Goal: Information Seeking & Learning: Learn about a topic

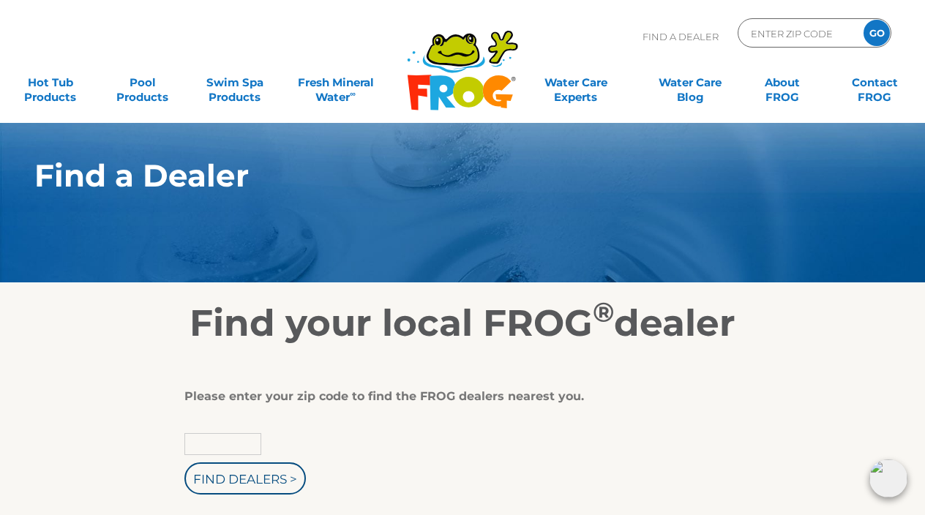
click at [222, 443] on input "text" at bounding box center [222, 444] width 77 height 22
type input "85118"
click at [262, 490] on input "Find Dealers >" at bounding box center [244, 478] width 121 height 32
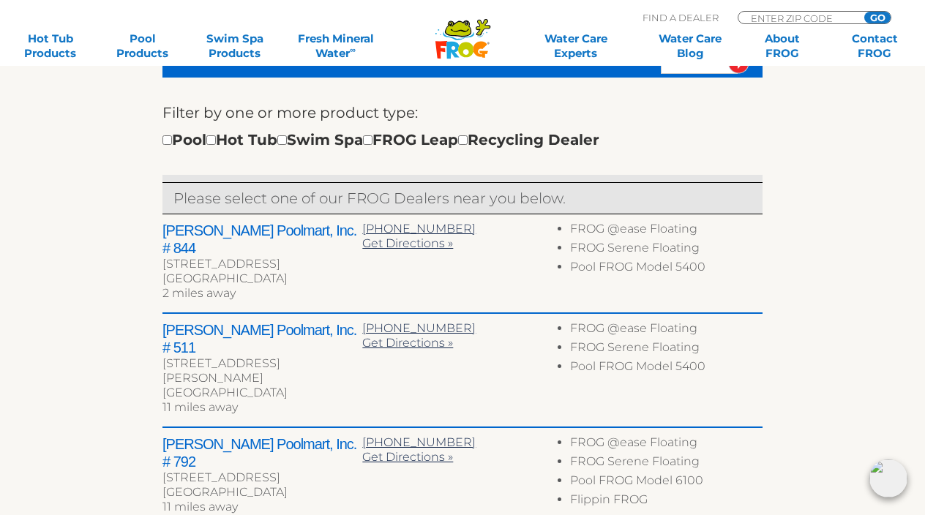
scroll to position [519, 0]
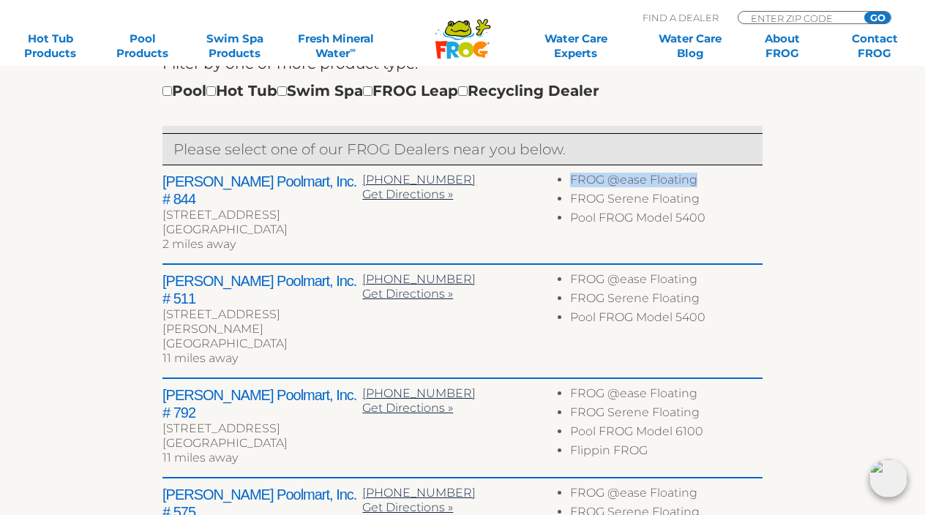
drag, startPoint x: 571, startPoint y: 178, endPoint x: 706, endPoint y: 176, distance: 135.4
click at [706, 176] on li "FROG @ease Floating" at bounding box center [666, 182] width 192 height 19
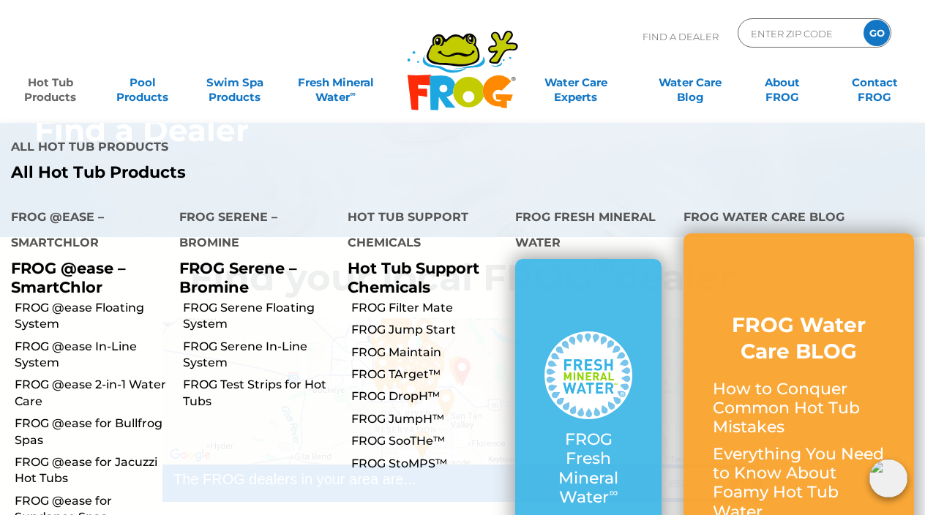
scroll to position [49, 0]
click at [59, 300] on link "FROG @ease Floating System" at bounding box center [92, 316] width 154 height 33
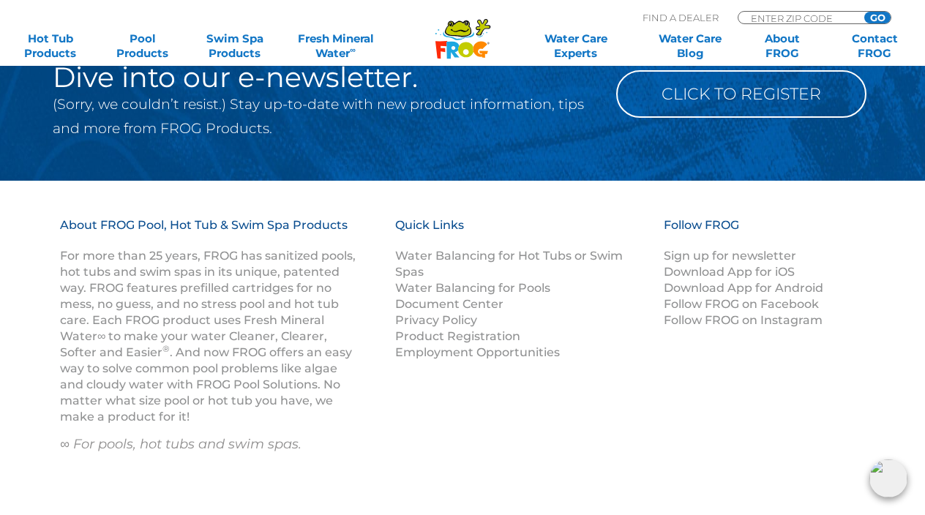
scroll to position [2315, 0]
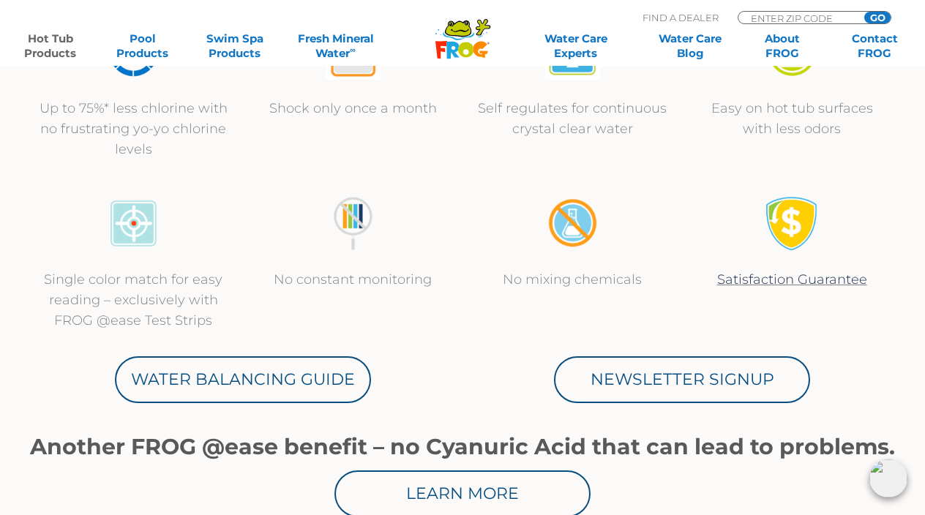
scroll to position [598, 0]
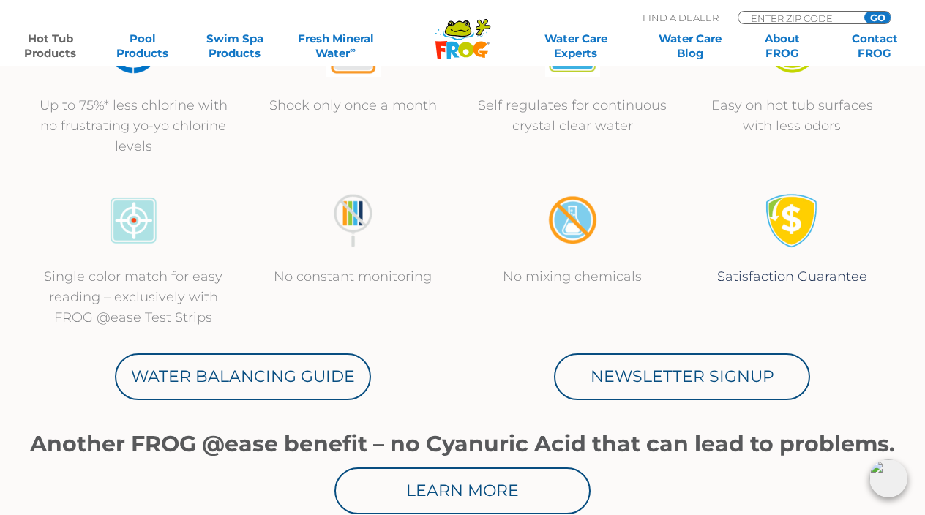
click at [138, 219] on img at bounding box center [133, 220] width 55 height 55
click at [134, 275] on p "Single color match for easy reading – exclusively with FROG @ease Test Strips" at bounding box center [133, 296] width 190 height 61
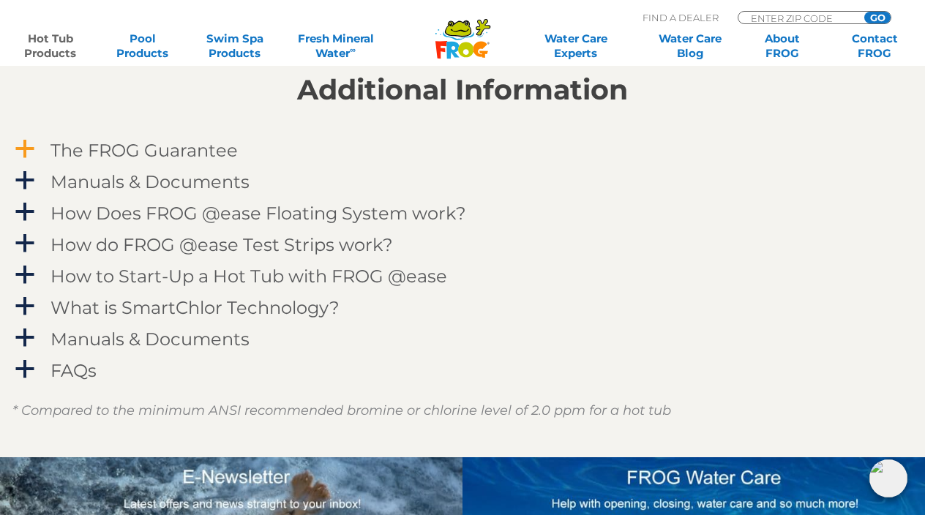
scroll to position [1459, 0]
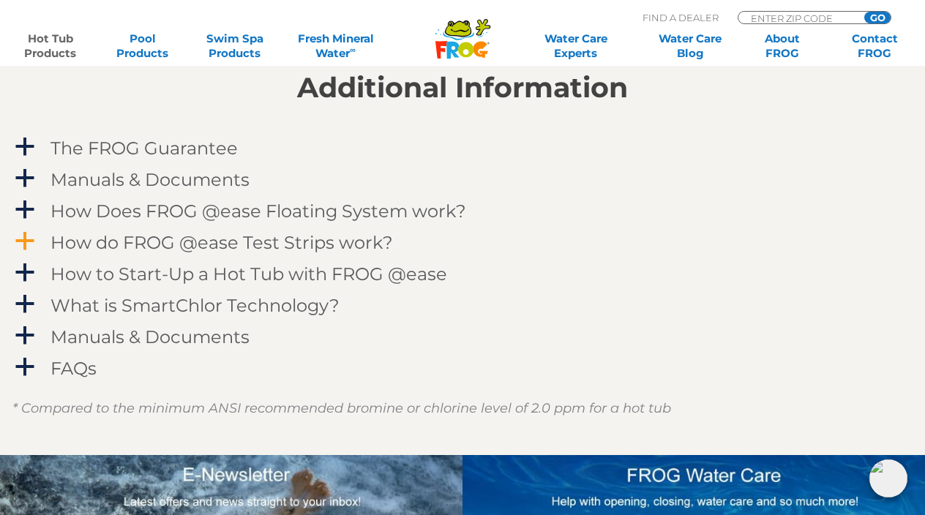
click at [136, 237] on h4 "How do FROG @ease Test Strips work?" at bounding box center [221, 243] width 342 height 20
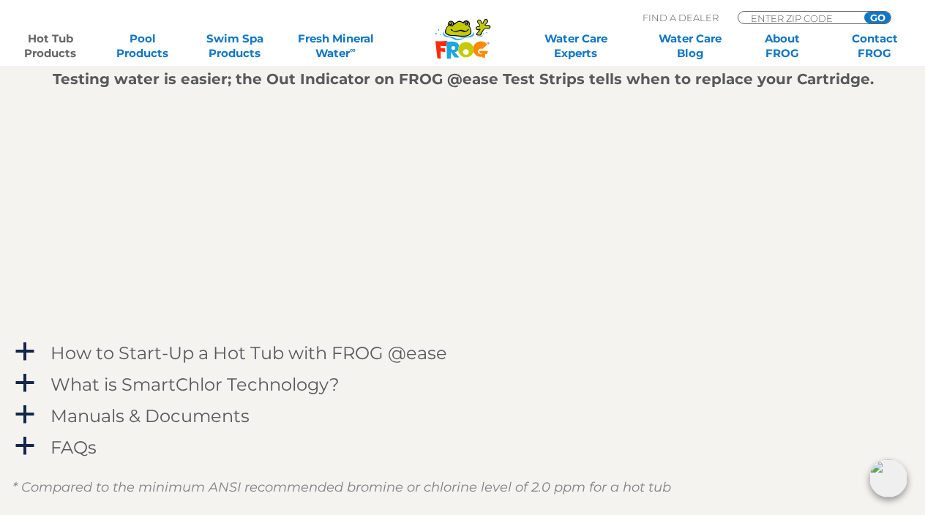
scroll to position [1798, 0]
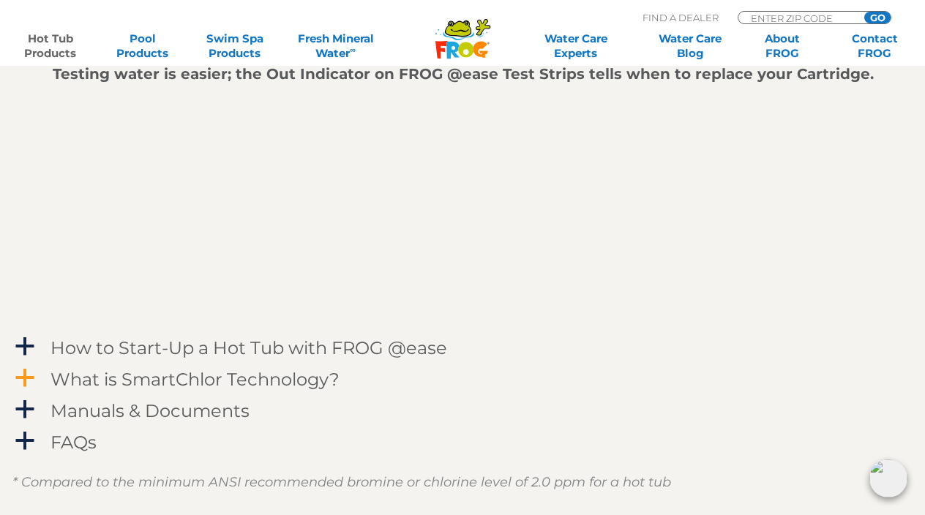
click at [82, 375] on h4 "What is SmartChlor Technology?" at bounding box center [194, 379] width 289 height 20
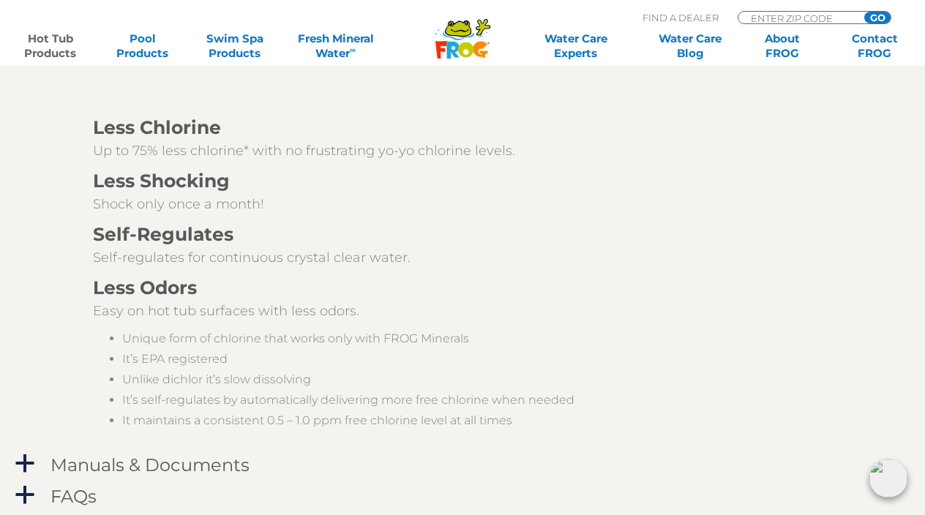
scroll to position [2365, 0]
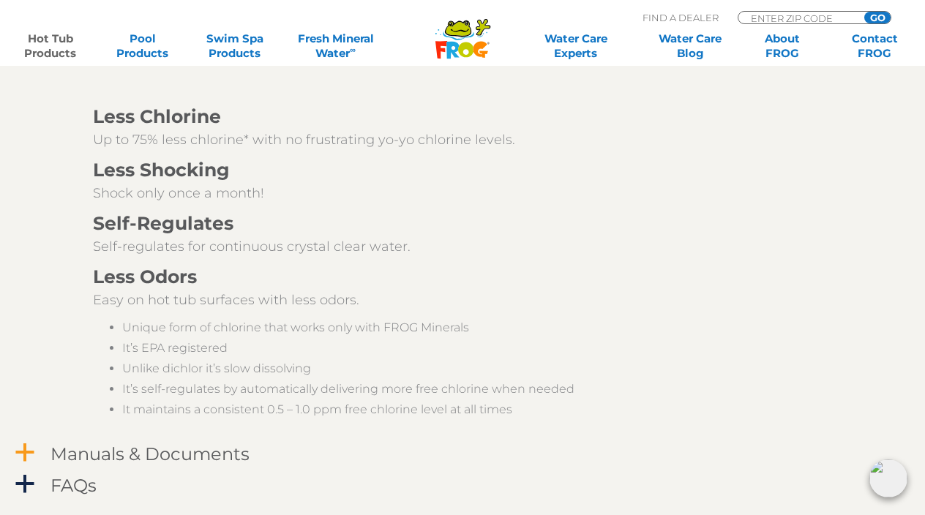
click at [85, 464] on h4 "Manuals & Documents" at bounding box center [149, 454] width 199 height 20
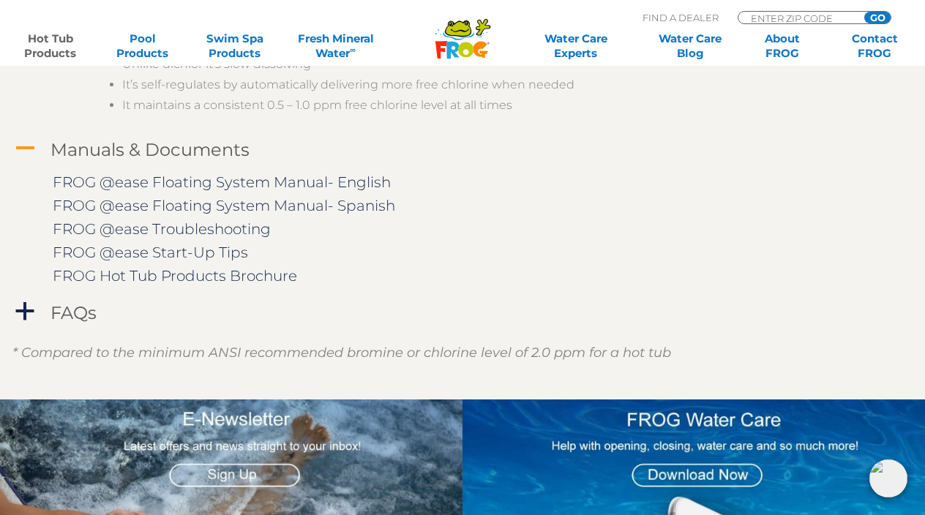
scroll to position [2671, 0]
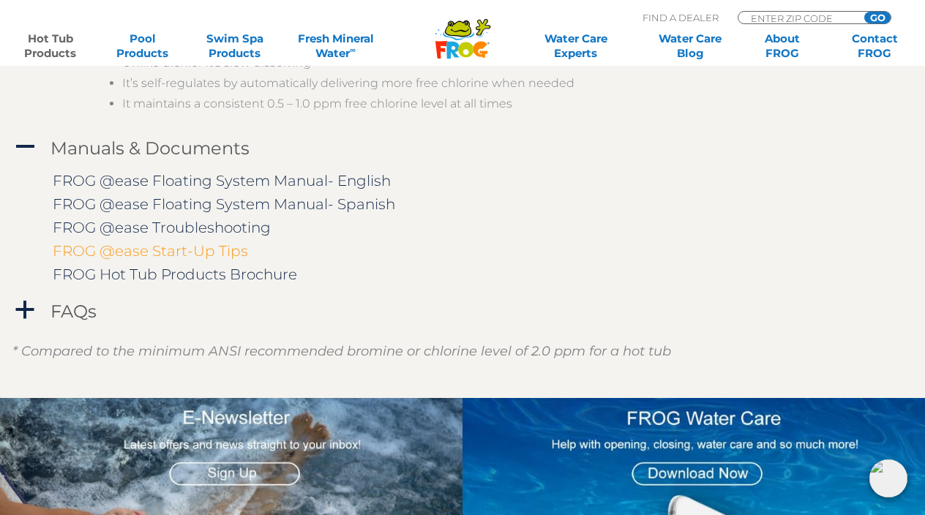
click at [215, 242] on link "FROG @ease Start-Up Tips" at bounding box center [150, 251] width 195 height 18
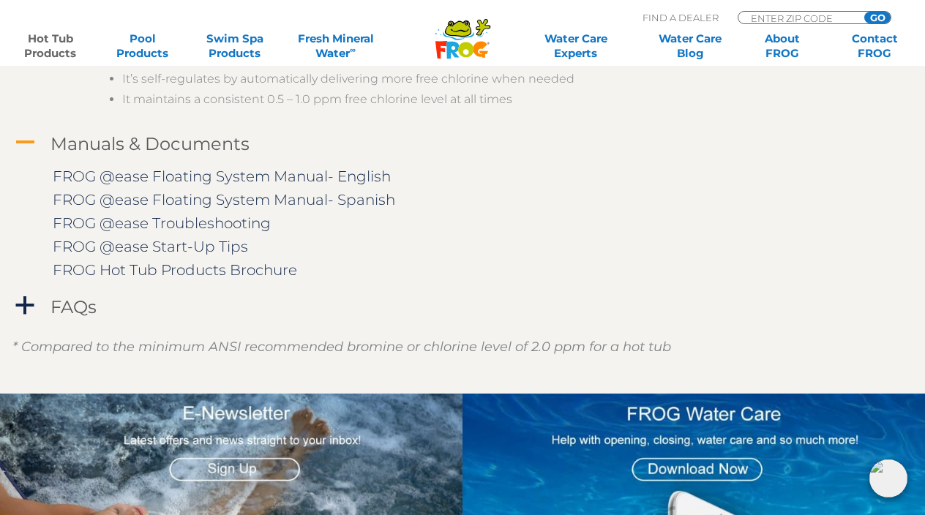
scroll to position [2675, 0]
click at [217, 240] on link "FROG @ease Start-Up Tips" at bounding box center [150, 247] width 195 height 18
